Goal: Navigation & Orientation: Go to known website

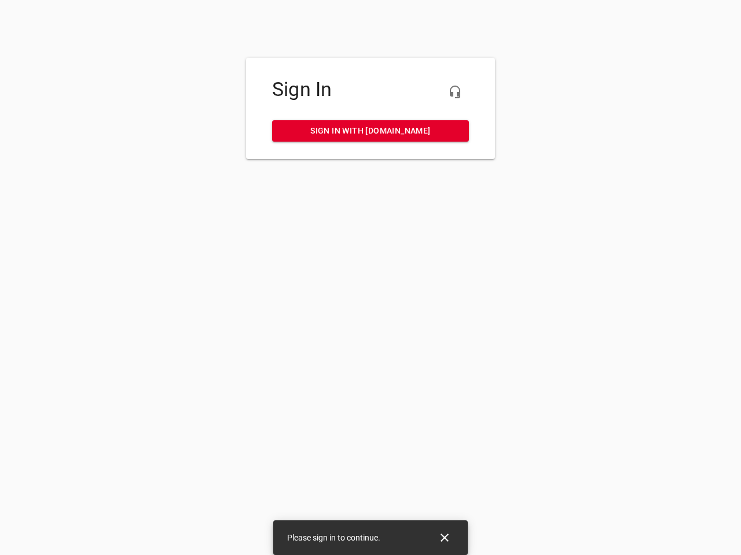
click at [455, 92] on icon "button" at bounding box center [455, 92] width 14 height 14
click at [444, 538] on icon "Close" at bounding box center [444, 538] width 8 height 8
